Goal: Transaction & Acquisition: Purchase product/service

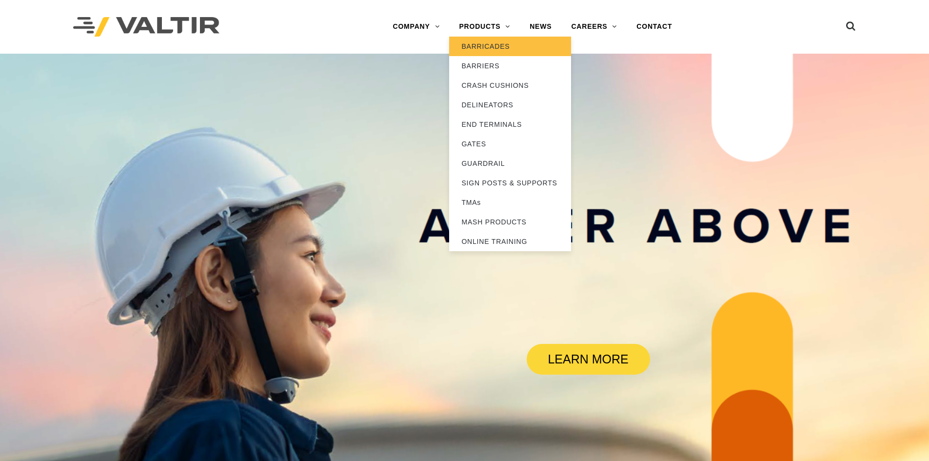
click at [502, 49] on link "BARRICADES" at bounding box center [510, 47] width 122 height 20
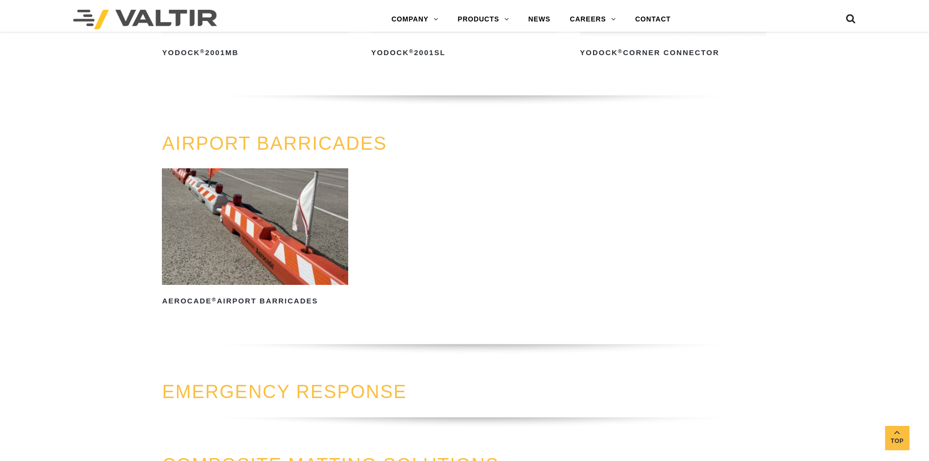
scroll to position [829, 0]
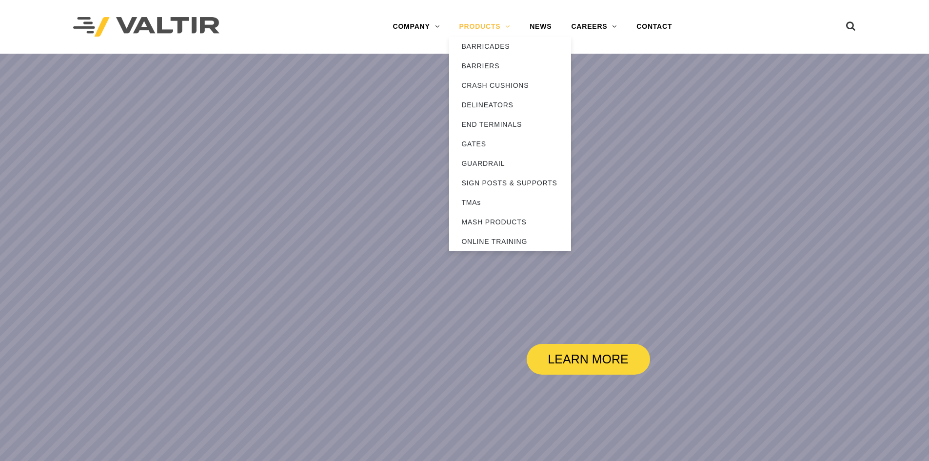
click at [514, 27] on link "PRODUCTS" at bounding box center [484, 27] width 71 height 20
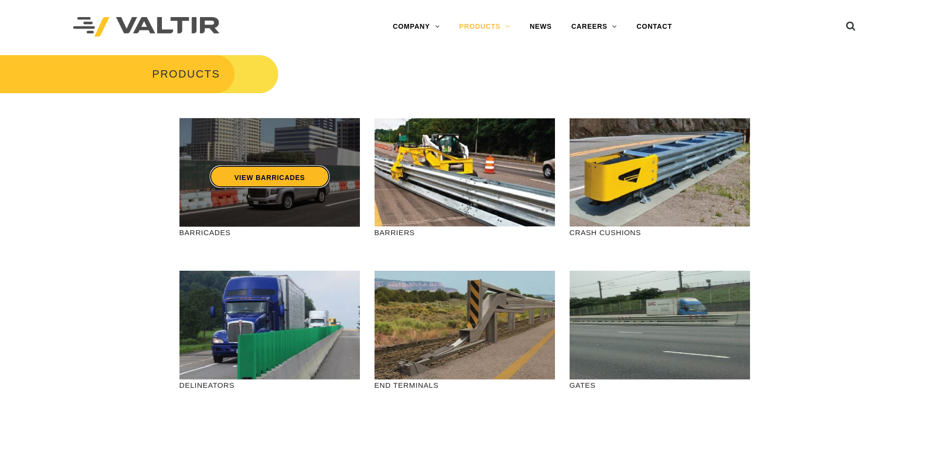
click at [305, 172] on link "VIEW BARRICADES" at bounding box center [269, 176] width 119 height 22
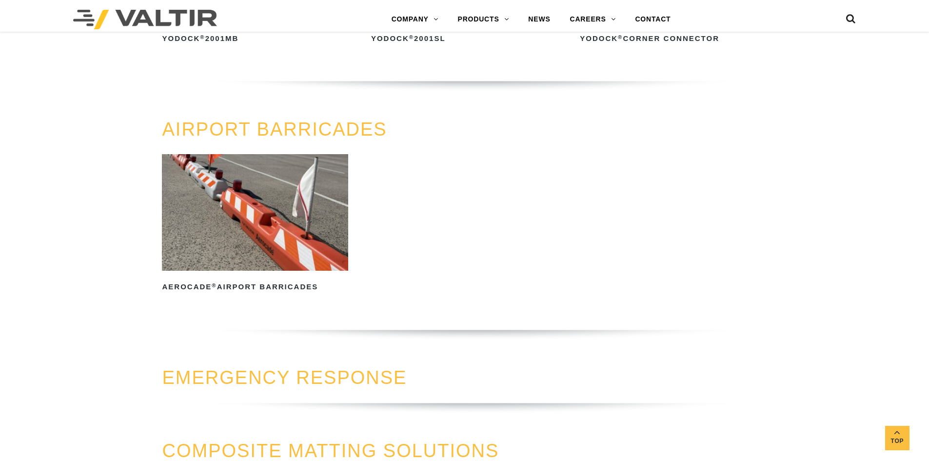
scroll to position [975, 0]
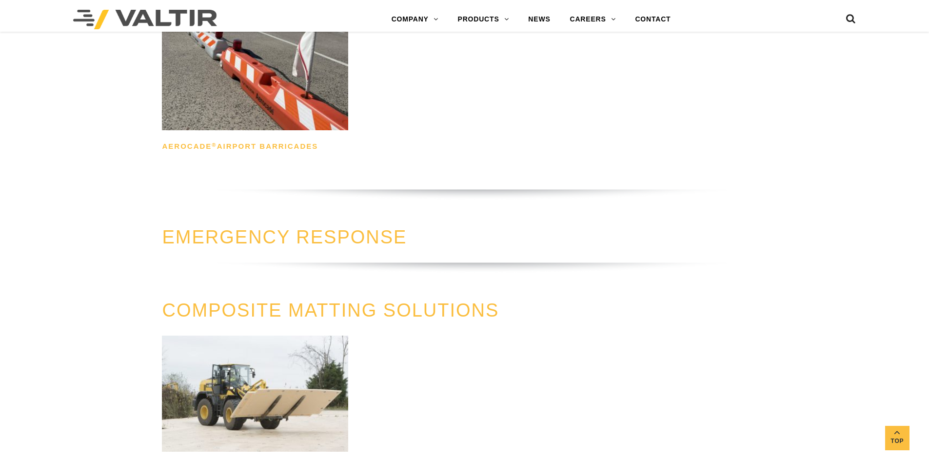
click at [290, 139] on h2 "Aerocade ® Airport Barricades" at bounding box center [255, 147] width 186 height 16
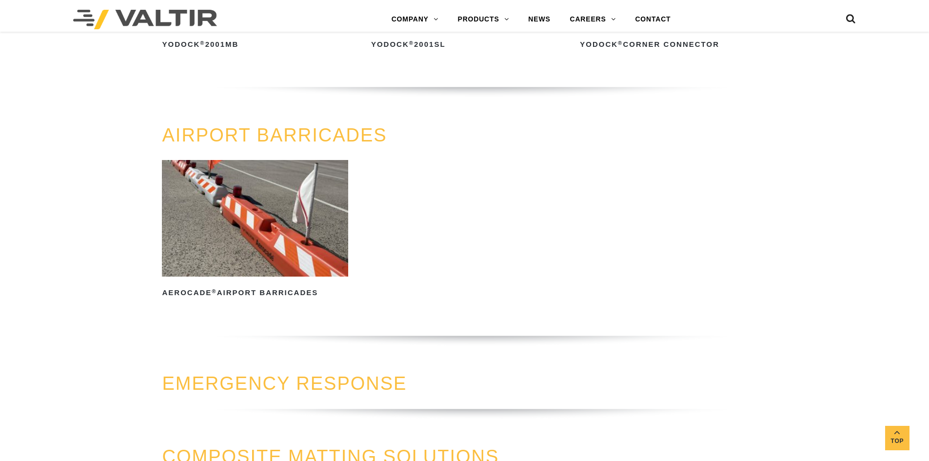
click at [281, 221] on img at bounding box center [255, 218] width 186 height 116
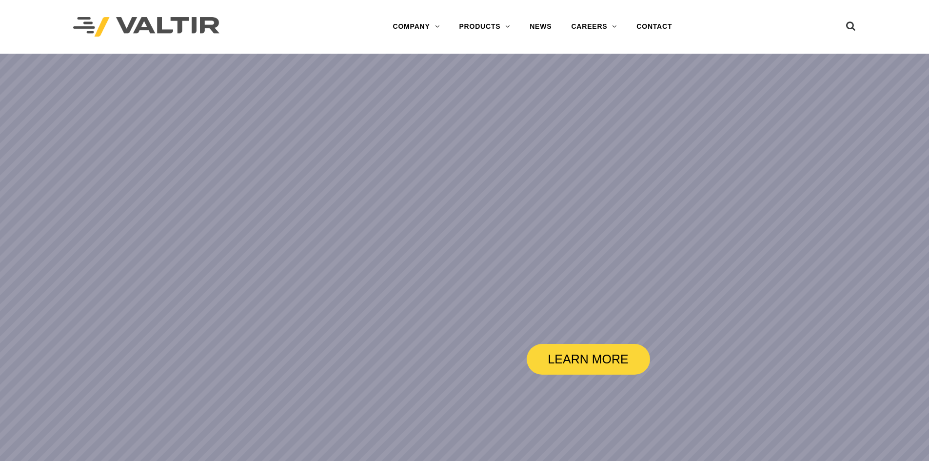
click at [5, 0] on div "Menu COMPANY ABOUT VALTIR OUR HISTORY RENTALS INTERNATIONAL PRODUCTS BARRICADES…" at bounding box center [464, 27] width 929 height 54
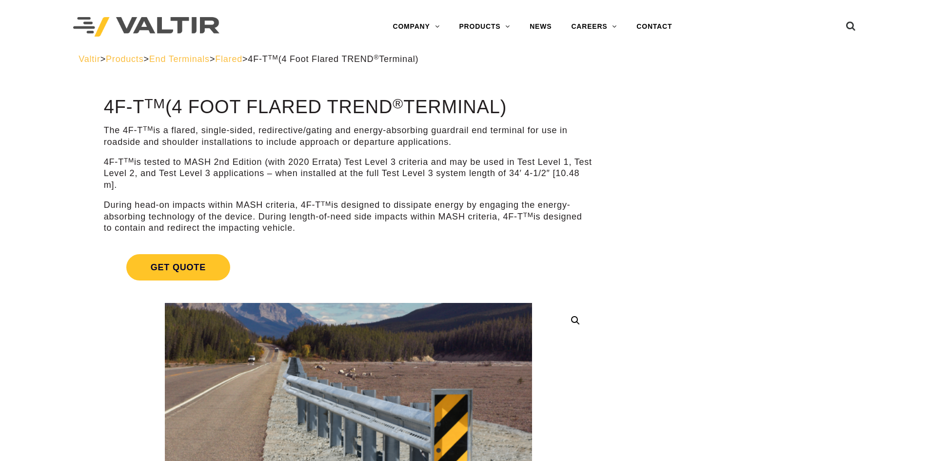
click at [242, 59] on span "Flared" at bounding box center [228, 59] width 27 height 10
